Goal: Check status: Check status

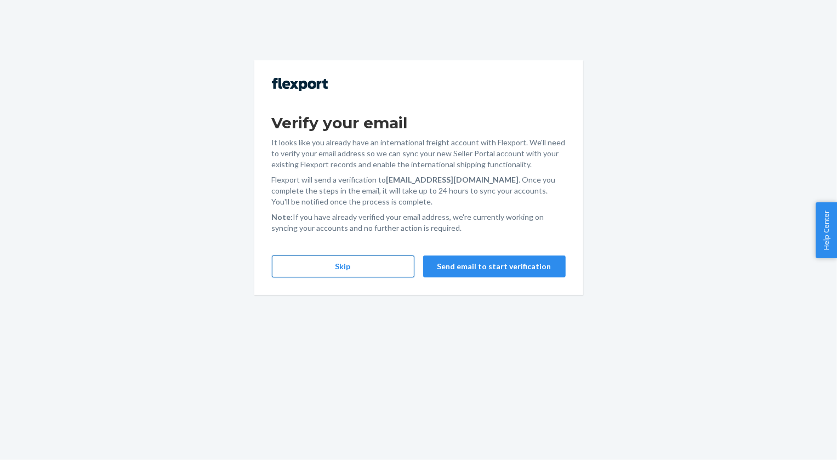
click at [347, 264] on button "Skip" at bounding box center [343, 266] width 142 height 22
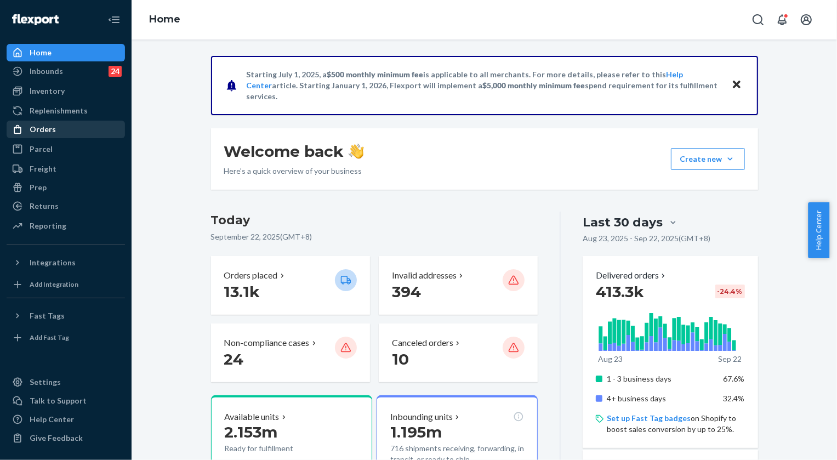
click at [45, 132] on div "Orders" at bounding box center [43, 129] width 26 height 11
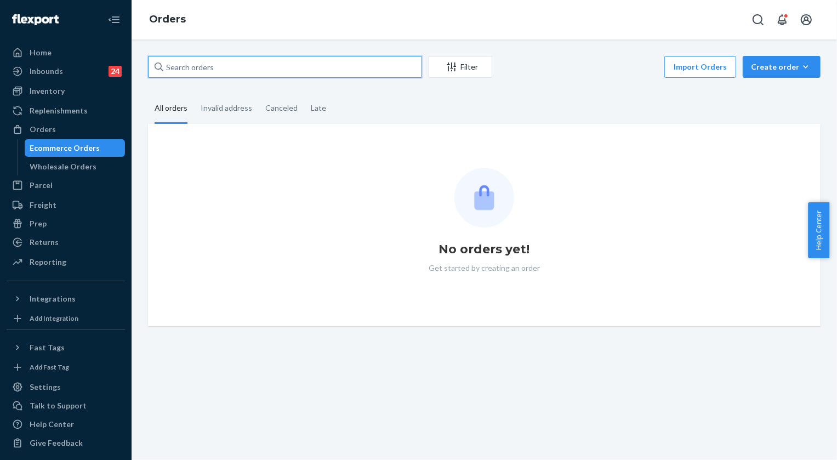
click at [277, 70] on input "text" at bounding box center [285, 67] width 274 height 22
click at [276, 71] on input "text" at bounding box center [285, 67] width 274 height 22
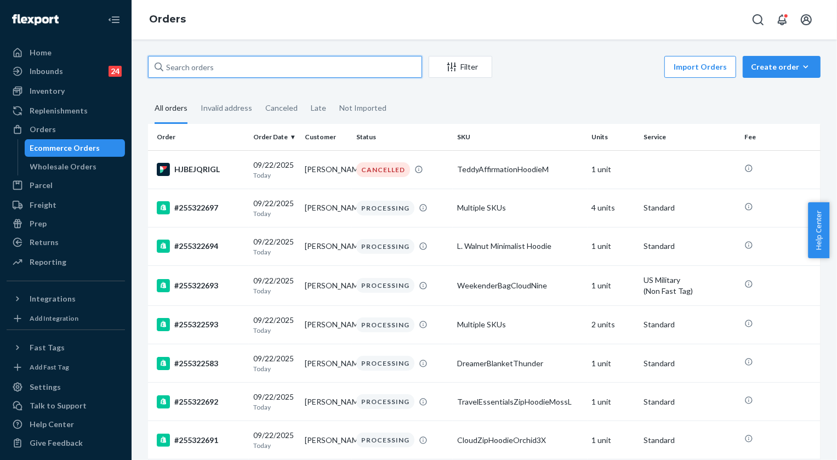
click at [271, 73] on input "text" at bounding box center [285, 67] width 274 height 22
paste input "255314727"
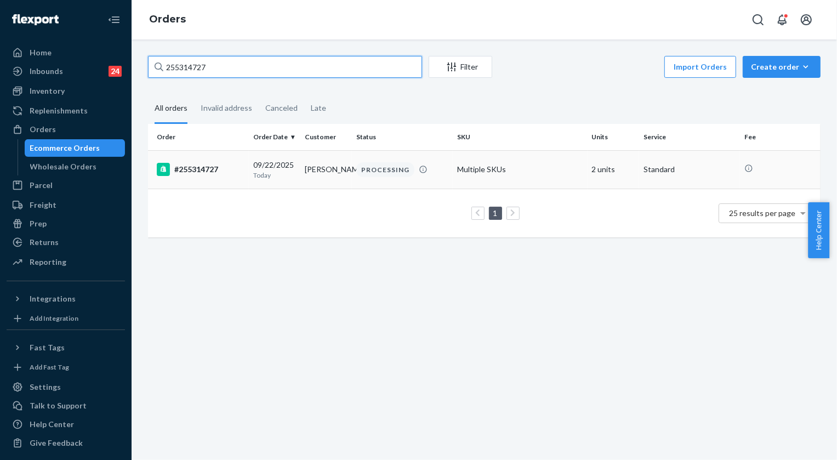
type input "255314727"
click at [388, 168] on div "PROCESSING" at bounding box center [385, 169] width 58 height 15
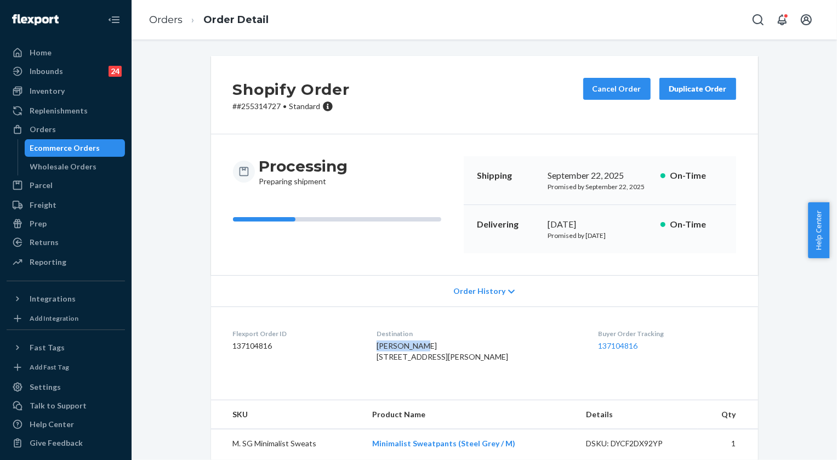
drag, startPoint x: 438, startPoint y: 345, endPoint x: 392, endPoint y: 345, distance: 46.0
click at [392, 345] on div "[PERSON_NAME] [STREET_ADDRESS][PERSON_NAME]" at bounding box center [478, 351] width 204 height 22
copy span "[PERSON_NAME]"
click at [139, 20] on div "Orders Order Detail" at bounding box center [484, 19] width 705 height 39
click at [163, 22] on link "Orders" at bounding box center [165, 20] width 33 height 12
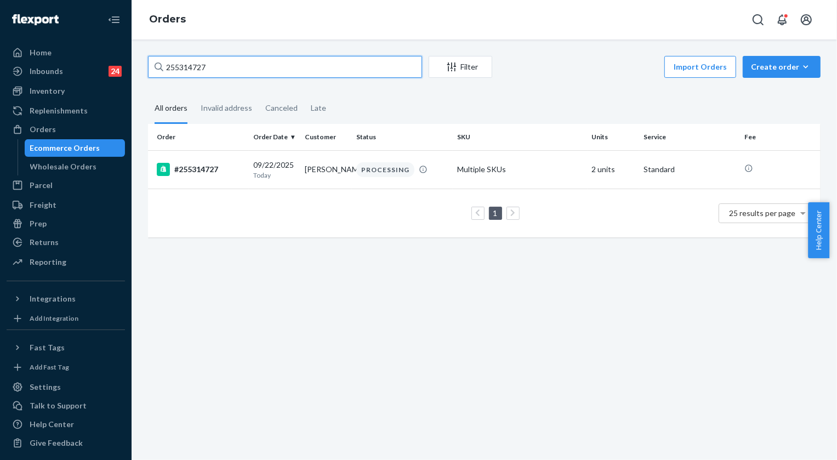
click at [194, 58] on input "255314727" at bounding box center [285, 67] width 274 height 22
paste input "4329822"
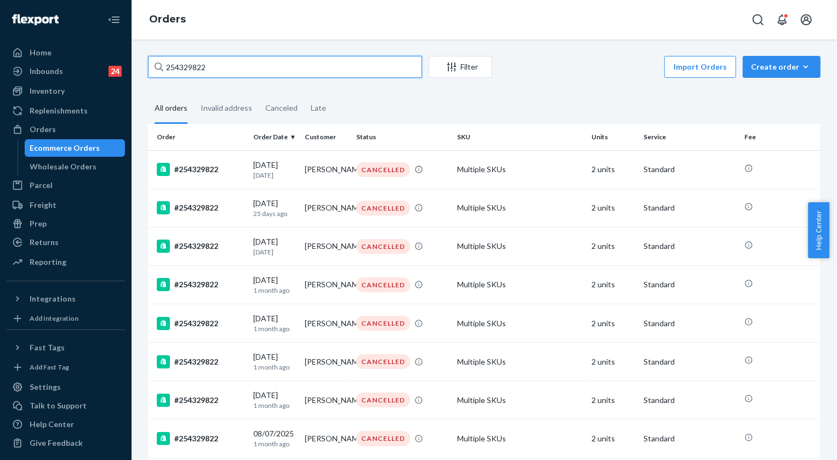
click at [246, 62] on input "254329822" at bounding box center [285, 67] width 274 height 22
paste input "5300788"
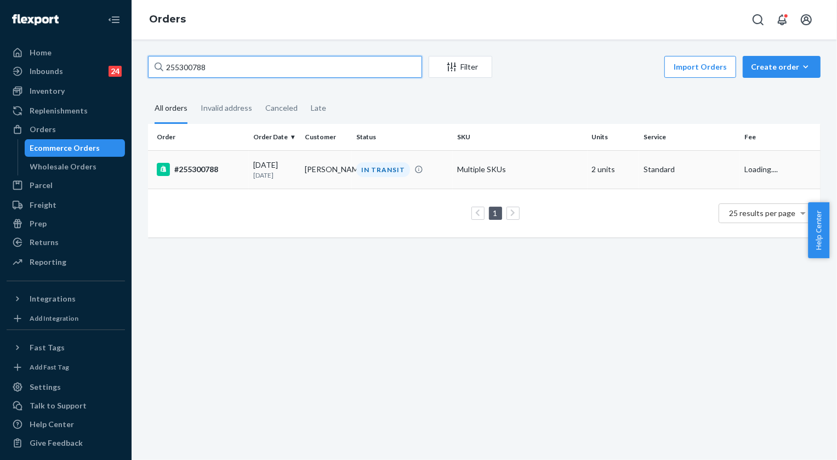
type input "255300788"
click at [379, 178] on td "IN TRANSIT" at bounding box center [402, 169] width 101 height 38
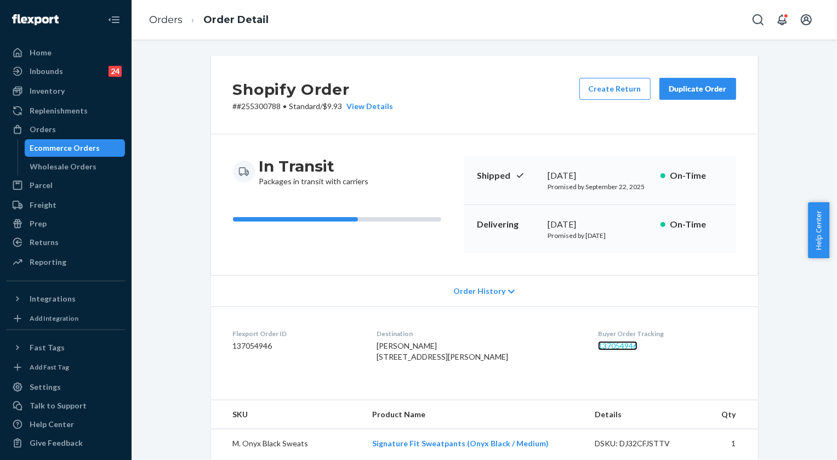
click at [615, 346] on link "137054946" at bounding box center [617, 345] width 39 height 9
click at [175, 20] on link "Orders" at bounding box center [165, 20] width 33 height 12
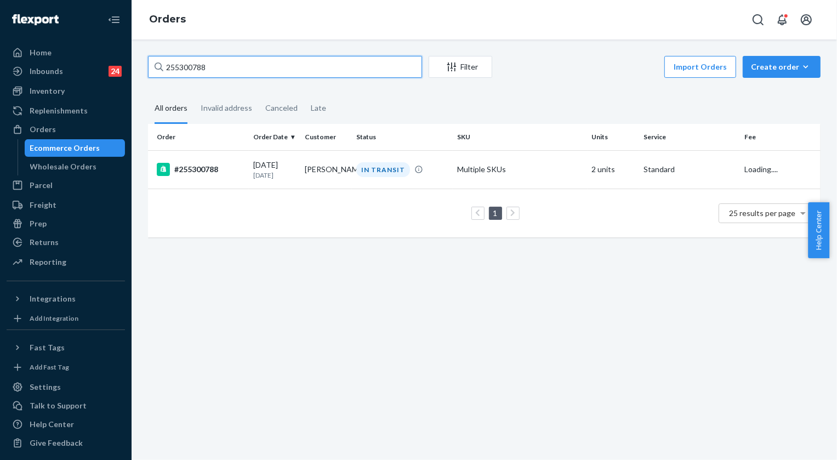
click at [240, 70] on input "255300788" at bounding box center [285, 67] width 274 height 22
paste input "297506"
type input "255297506"
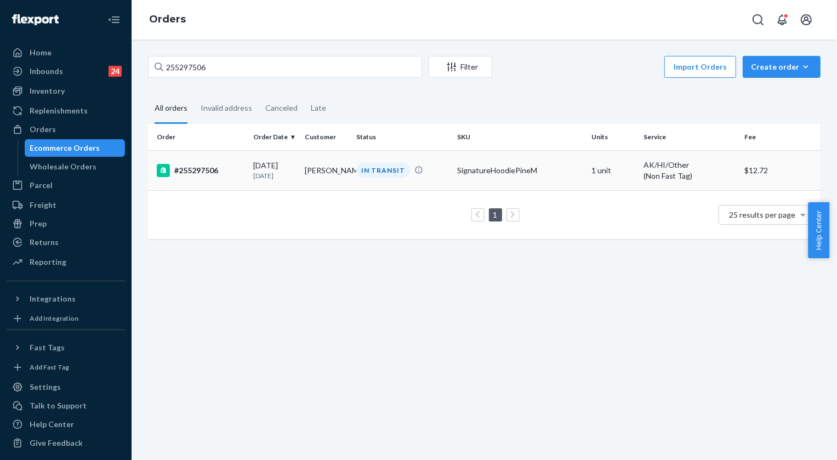
click at [400, 172] on div "IN TRANSIT" at bounding box center [383, 170] width 54 height 15
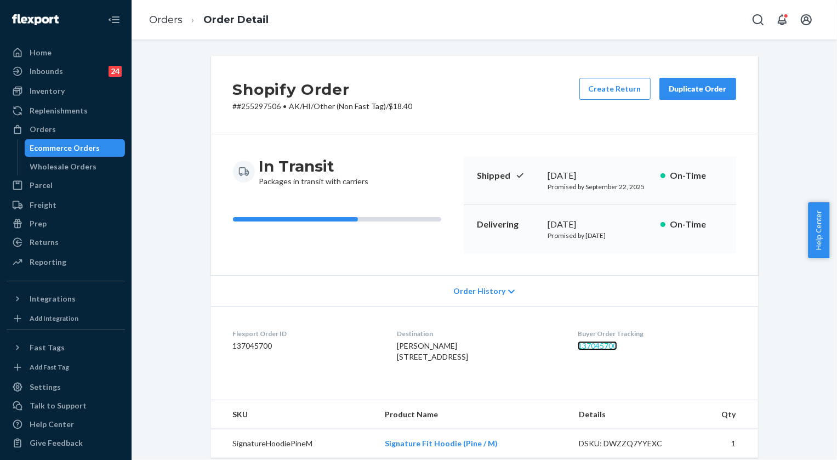
click at [608, 346] on link "137045700" at bounding box center [597, 345] width 39 height 9
click at [148, 22] on ol "Orders Order Detail" at bounding box center [208, 20] width 137 height 32
click at [161, 22] on link "Orders" at bounding box center [165, 20] width 33 height 12
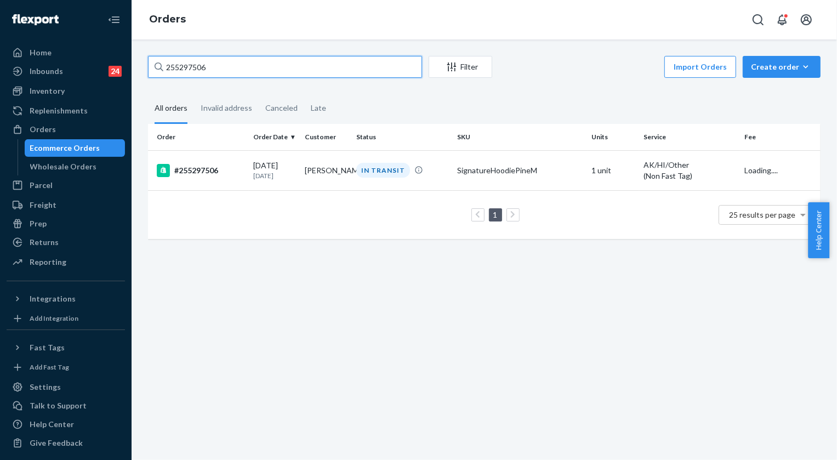
click at [226, 64] on input "255297506" at bounding box center [285, 67] width 274 height 22
click at [225, 63] on input "255297506" at bounding box center [285, 67] width 274 height 22
paste input "11712"
click at [212, 72] on input "255211712" at bounding box center [285, 67] width 274 height 22
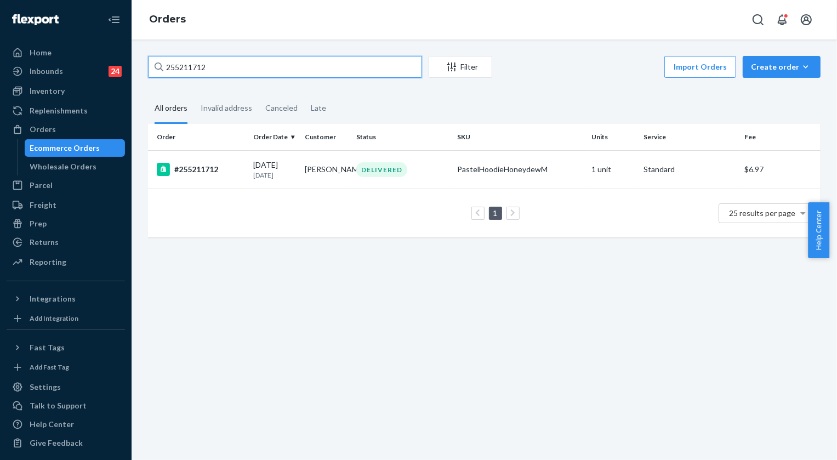
click at [212, 72] on input "255211712" at bounding box center [285, 67] width 274 height 22
paste input "3322"
type input "255233222"
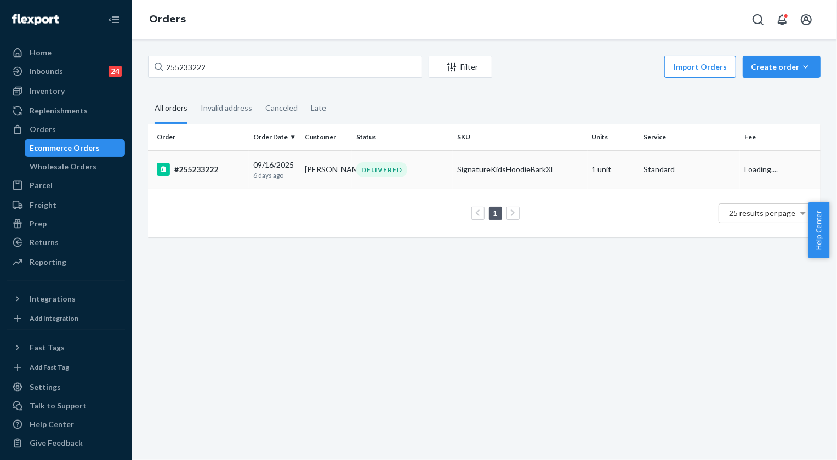
click at [407, 171] on div "DELIVERED" at bounding box center [402, 169] width 96 height 15
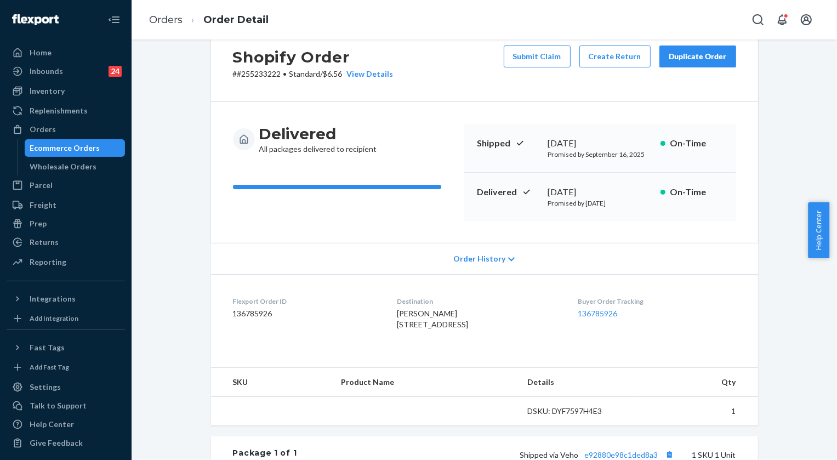
scroll to position [49, 0]
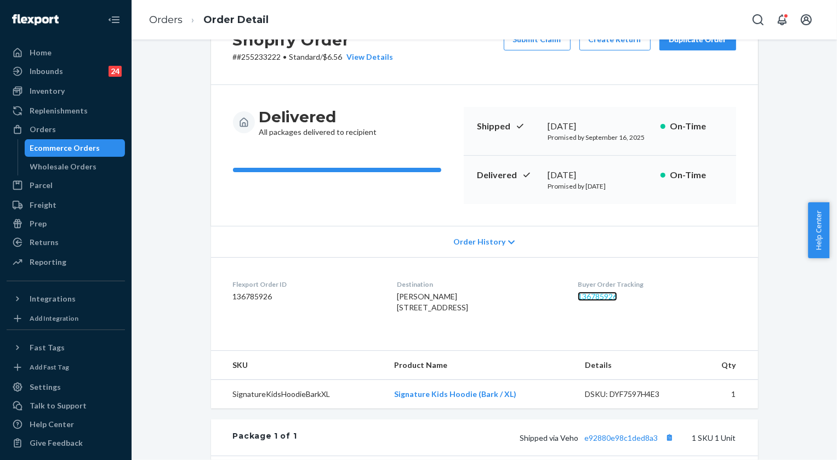
click at [604, 296] on link "136785926" at bounding box center [597, 296] width 39 height 9
drag, startPoint x: 383, startPoint y: 294, endPoint x: 459, endPoint y: 322, distance: 81.3
click at [459, 322] on dl "Flexport Order ID 136785926 Destination [PERSON_NAME] [STREET_ADDRESS] US Buyer…" at bounding box center [484, 298] width 547 height 82
copy span "[PERSON_NAME] [STREET_ADDRESS]"
drag, startPoint x: 419, startPoint y: 358, endPoint x: 412, endPoint y: 354, distance: 8.1
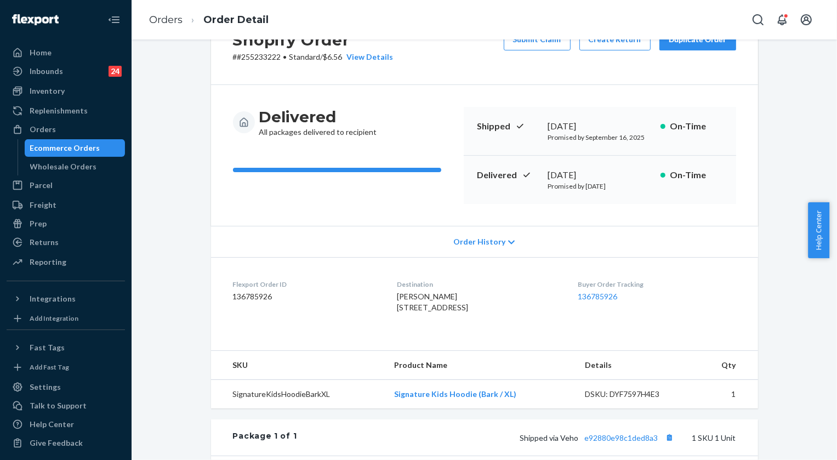
click at [418, 339] on dl "Flexport Order ID 136785926 Destination [PERSON_NAME] [STREET_ADDRESS] US Buyer…" at bounding box center [484, 298] width 547 height 82
drag, startPoint x: 381, startPoint y: 304, endPoint x: 756, endPoint y: 51, distance: 452.3
click at [461, 313] on dl "Flexport Order ID 136785926 Destination [PERSON_NAME] [STREET_ADDRESS] US Buyer…" at bounding box center [484, 298] width 547 height 82
copy span "[STREET_ADDRESS]-"
click at [164, 11] on ol "Orders Order Detail" at bounding box center [208, 20] width 137 height 32
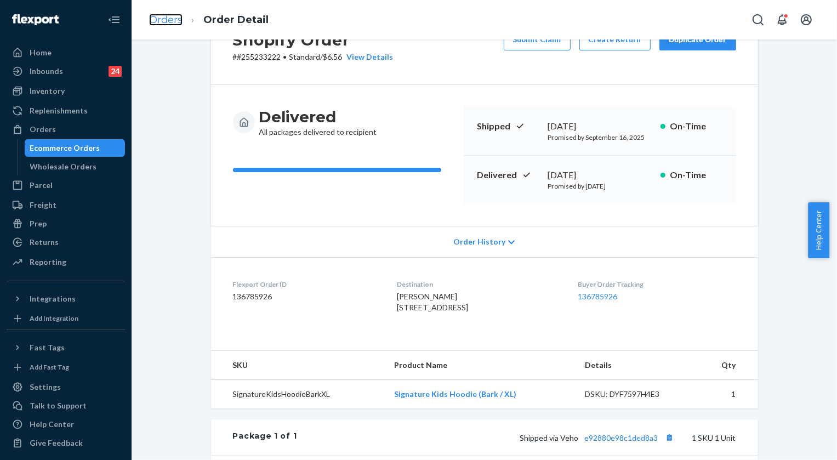
click at [163, 18] on link "Orders" at bounding box center [165, 20] width 33 height 12
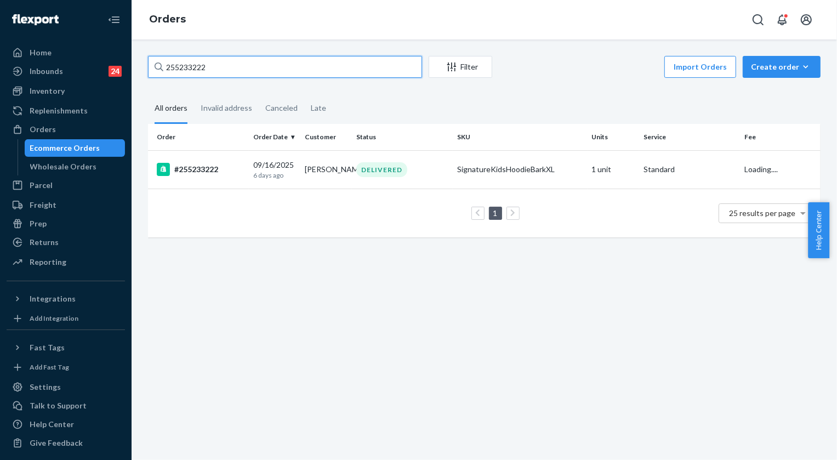
click at [227, 71] on input "255233222" at bounding box center [285, 67] width 274 height 22
click at [226, 71] on input "255233222" at bounding box center [285, 67] width 274 height 22
paste input "302176"
type input "255302176"
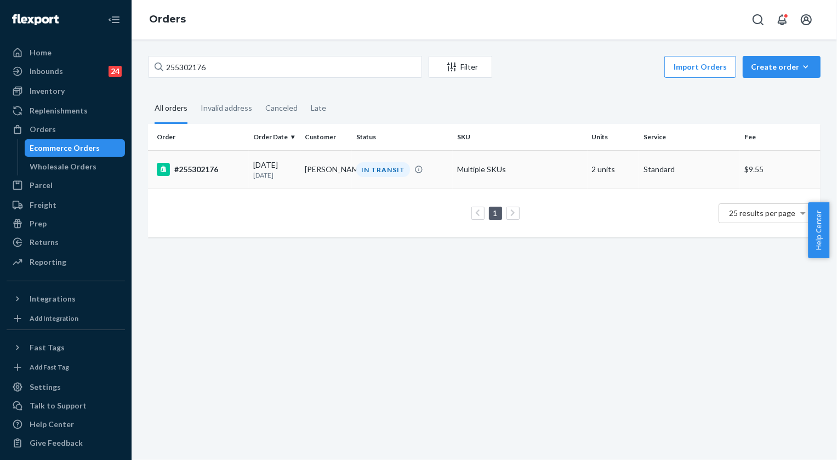
click at [362, 169] on div "IN TRANSIT" at bounding box center [383, 169] width 54 height 15
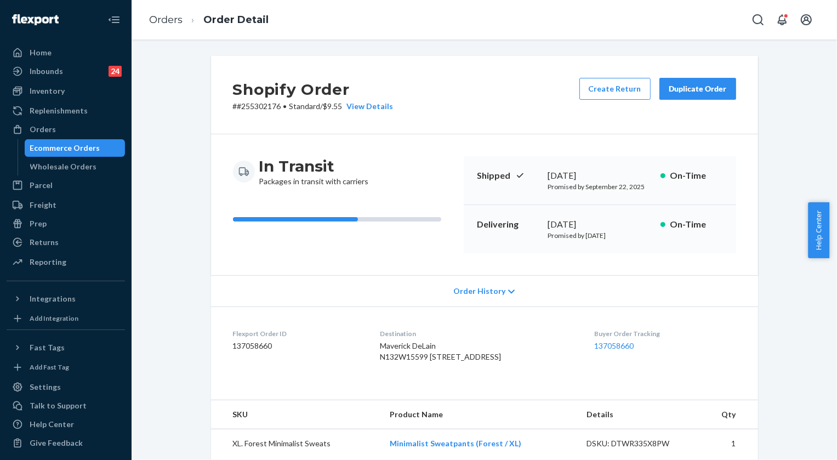
click at [614, 351] on dd "137058660" at bounding box center [665, 345] width 141 height 11
click at [612, 345] on link "137058660" at bounding box center [614, 345] width 39 height 9
click at [159, 21] on link "Orders" at bounding box center [165, 20] width 33 height 12
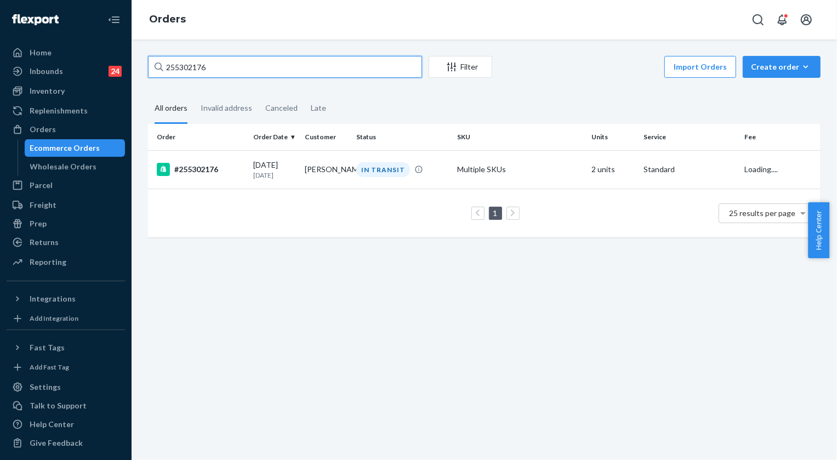
click at [245, 64] on input "255302176" at bounding box center [285, 67] width 274 height 22
paste input "4852160"
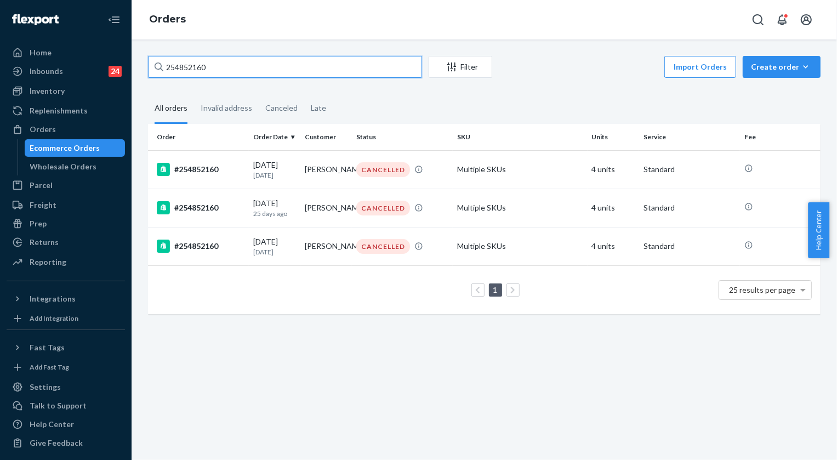
click at [227, 63] on input "254852160" at bounding box center [285, 67] width 274 height 22
click at [226, 63] on input "254852160" at bounding box center [285, 67] width 274 height 22
paste input "292614"
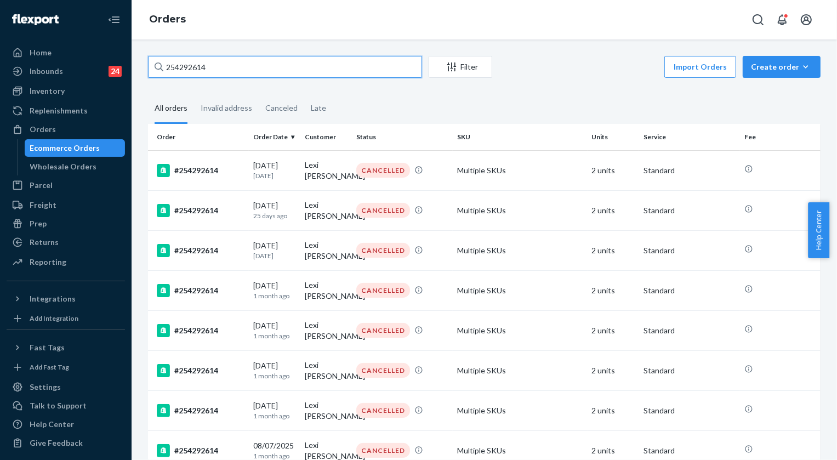
click at [288, 70] on input "254292614" at bounding box center [285, 67] width 274 height 22
paste input "5212688"
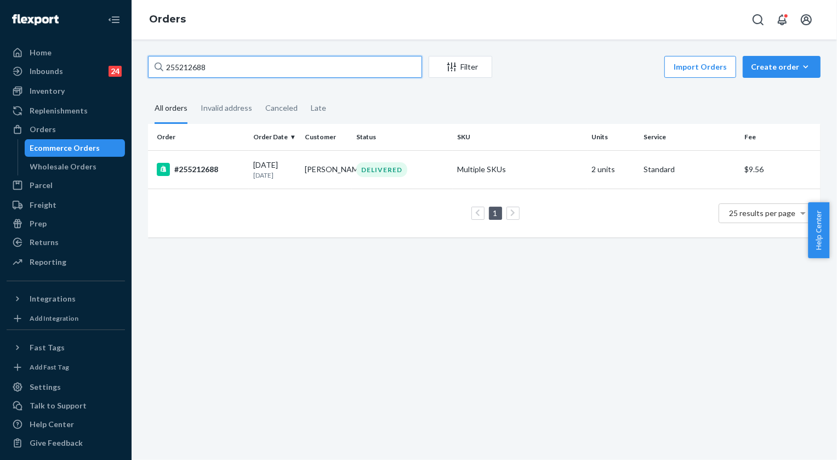
click at [206, 67] on input "255212688" at bounding box center [285, 67] width 274 height 22
paste input "314839"
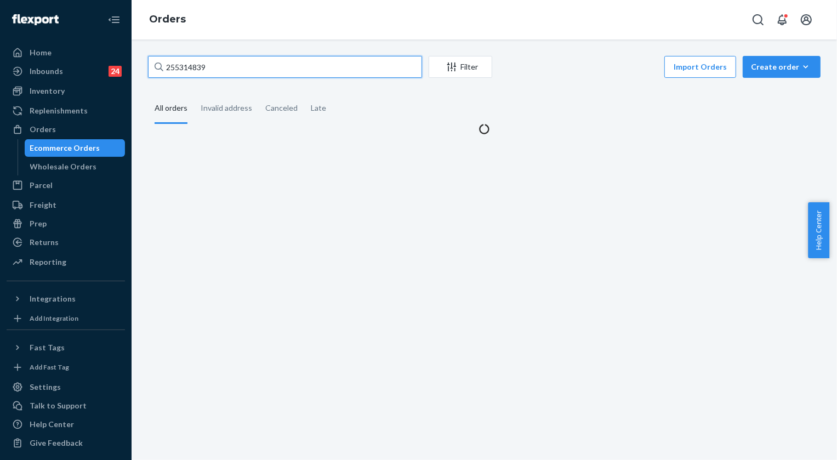
type input "255314839"
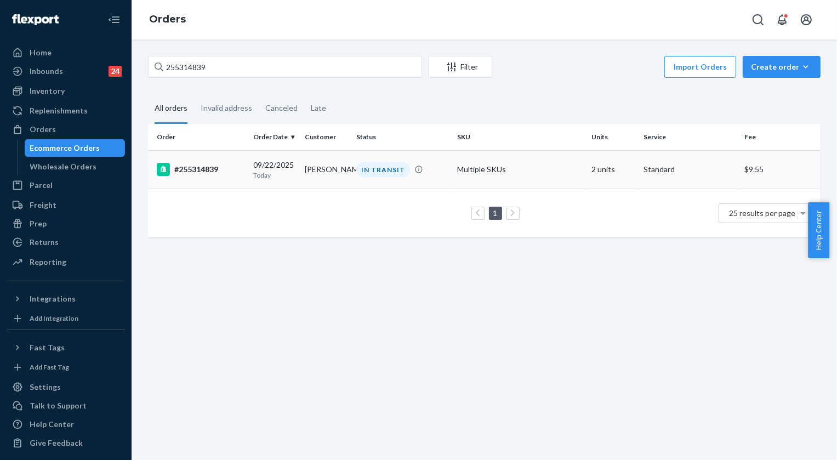
click at [378, 174] on div "IN TRANSIT" at bounding box center [383, 169] width 54 height 15
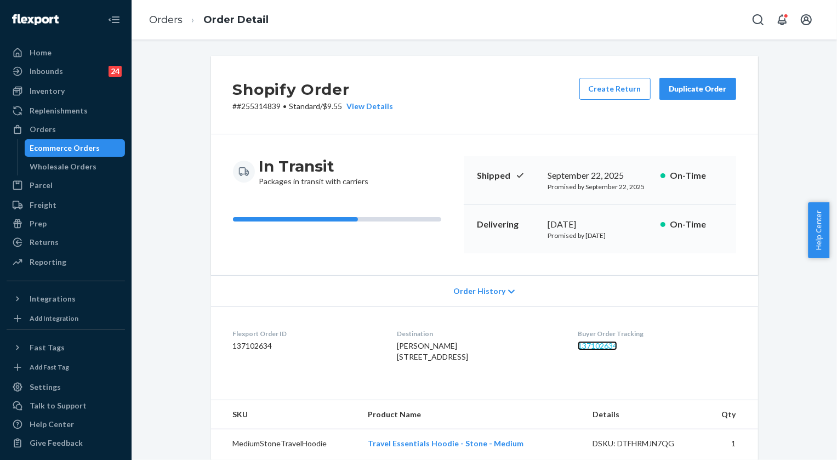
click at [609, 346] on link "137102634" at bounding box center [597, 345] width 39 height 9
click at [166, 22] on link "Orders" at bounding box center [165, 20] width 33 height 12
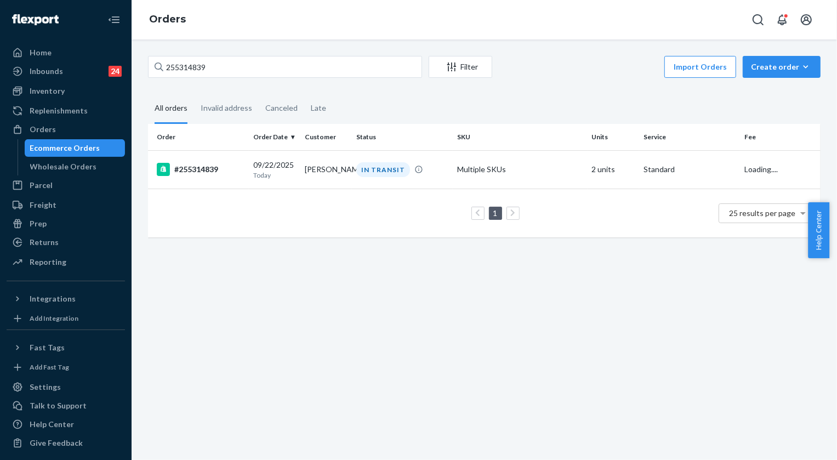
click at [259, 78] on div "255314839 Filter Import Orders Create order Ecommerce order Removal order" at bounding box center [484, 68] width 672 height 25
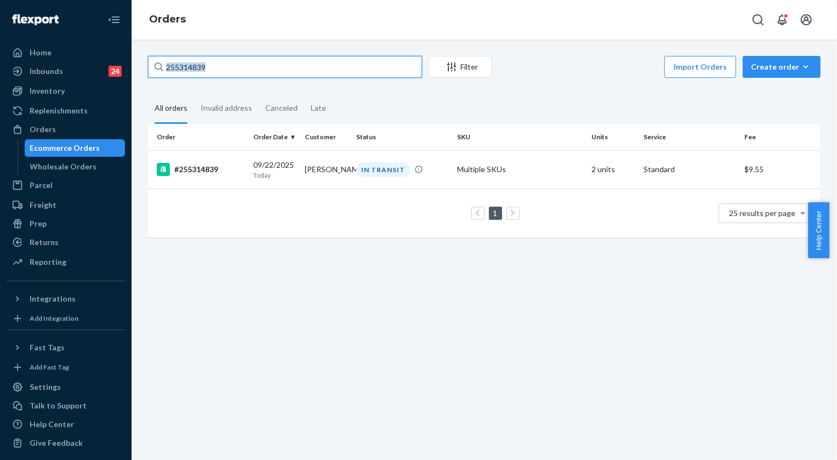
click at [242, 70] on input "255314839" at bounding box center [285, 67] width 274 height 22
click at [241, 69] on input "255314839" at bounding box center [285, 67] width 274 height 22
click at [241, 67] on input "255314839" at bounding box center [285, 67] width 274 height 22
paste input "540"
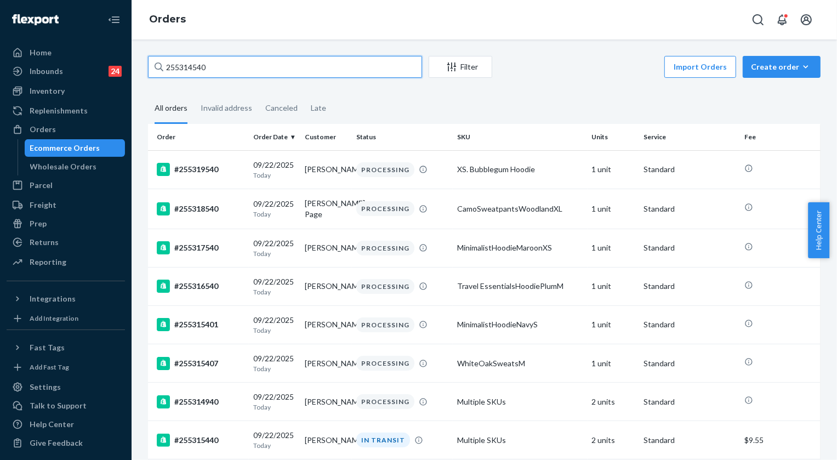
click at [251, 67] on input "255314540" at bounding box center [285, 67] width 274 height 22
click at [250, 67] on input "255314540" at bounding box center [285, 67] width 274 height 22
paste input "03295"
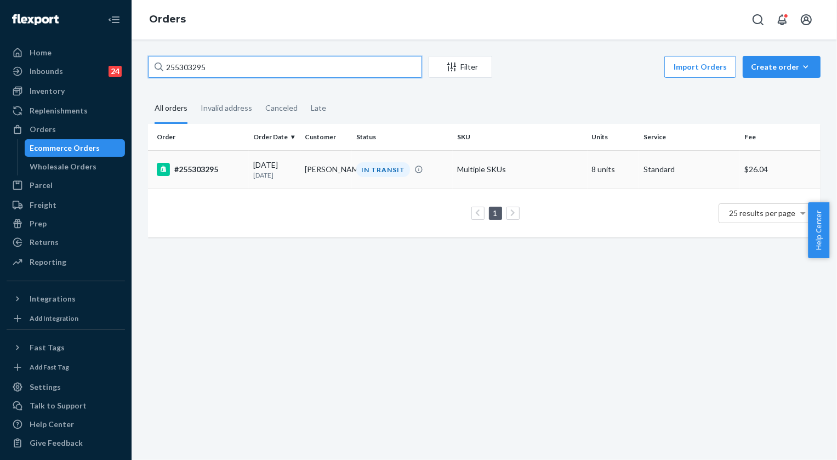
type input "255303295"
click at [375, 164] on div "IN TRANSIT" at bounding box center [383, 169] width 54 height 15
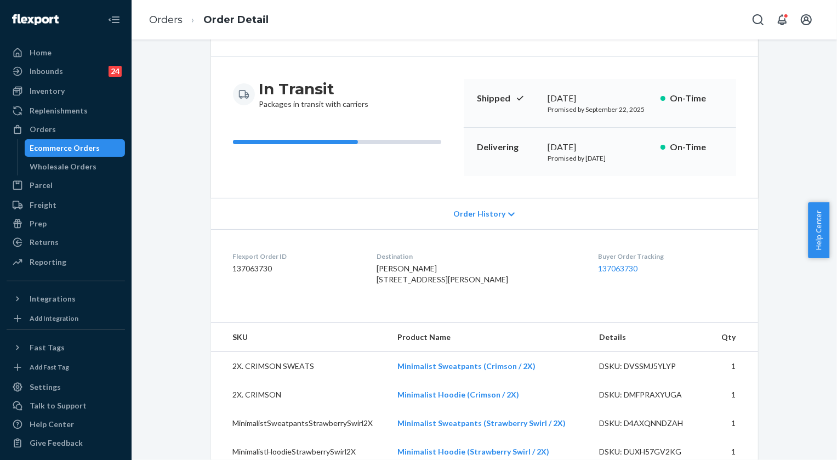
scroll to position [99, 0]
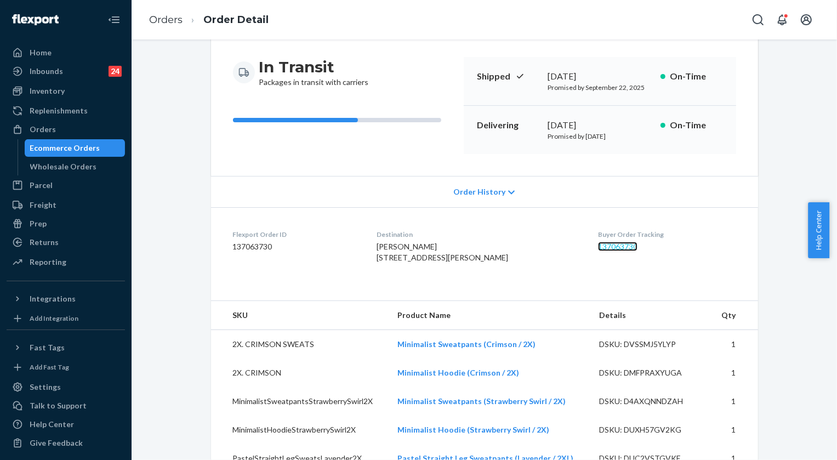
click at [613, 246] on link "137063730" at bounding box center [617, 246] width 39 height 9
click at [164, 19] on link "Orders" at bounding box center [165, 20] width 33 height 12
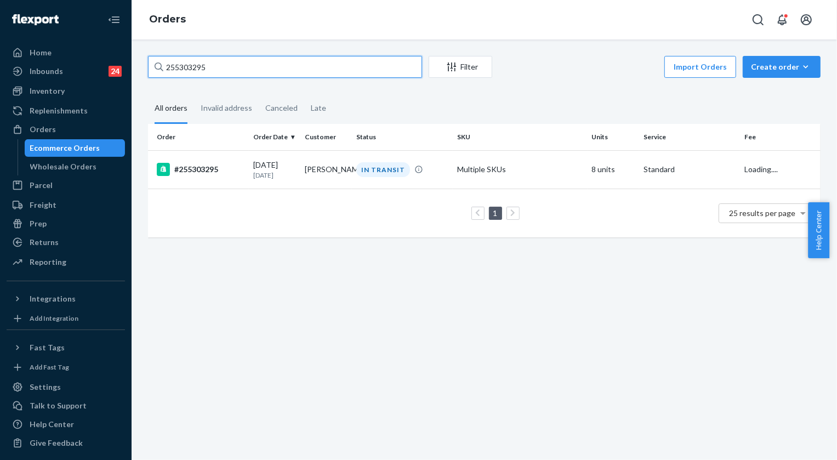
click at [305, 73] on input "255303295" at bounding box center [285, 67] width 274 height 22
paste input "086211"
type input "255086211"
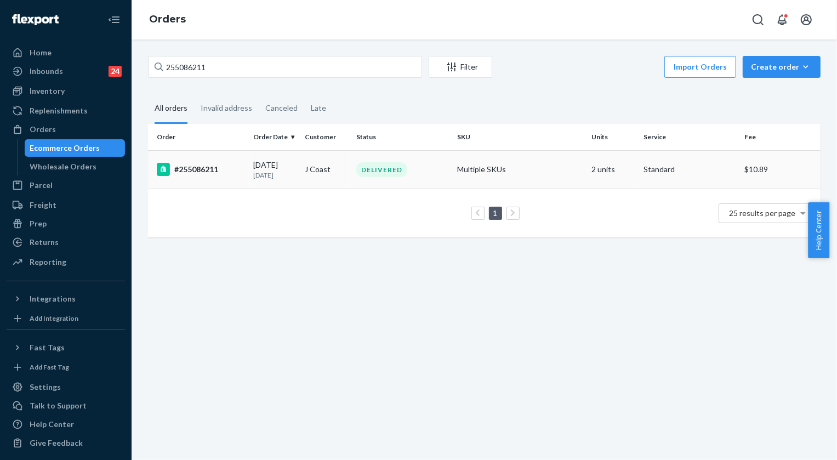
click at [397, 161] on td "DELIVERED" at bounding box center [402, 169] width 101 height 38
